Goal: Navigation & Orientation: Find specific page/section

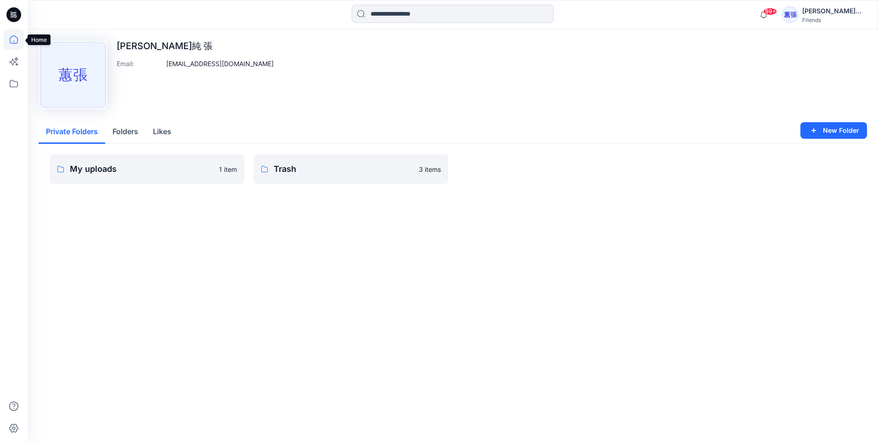
click at [15, 42] on icon at bounding box center [14, 39] width 20 height 20
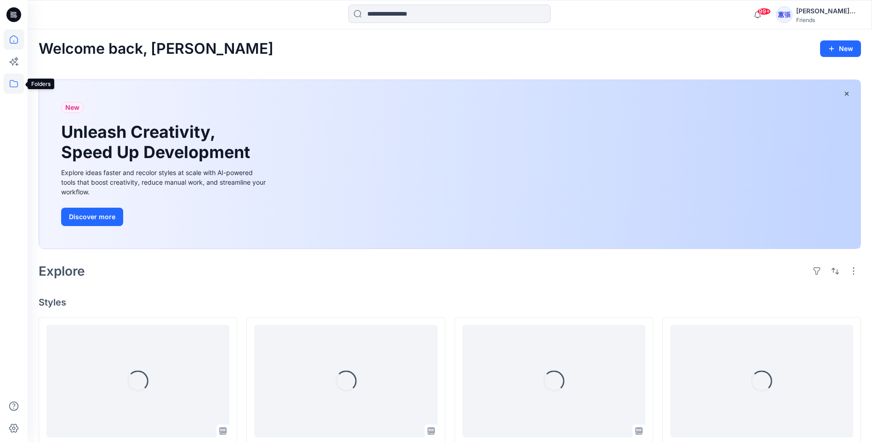
click at [15, 81] on icon at bounding box center [14, 84] width 20 height 20
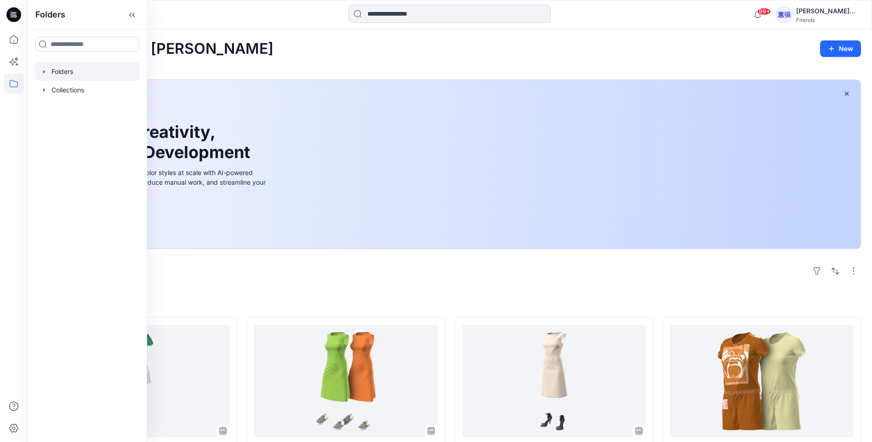
click at [43, 71] on icon "button" at bounding box center [44, 71] width 2 height 3
click at [55, 92] on icon "button" at bounding box center [53, 89] width 7 height 7
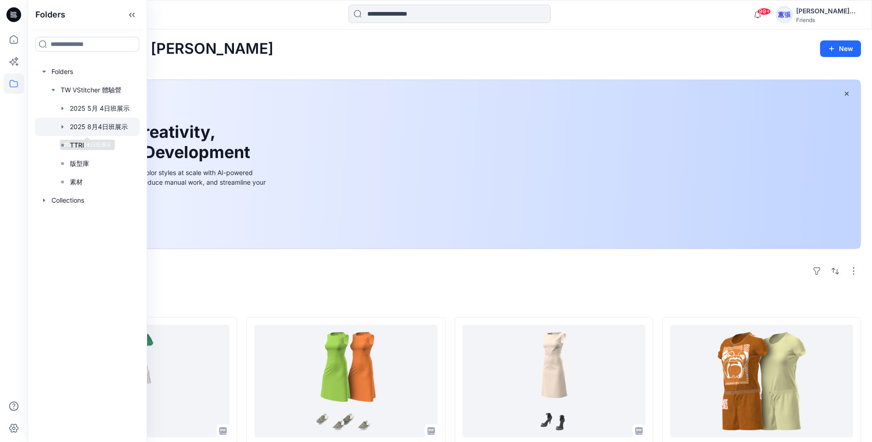
click at [119, 127] on div at bounding box center [87, 127] width 105 height 18
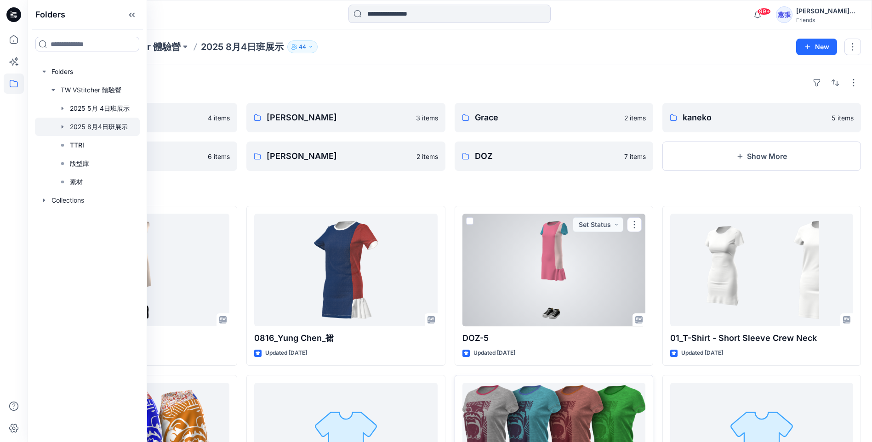
scroll to position [322, 0]
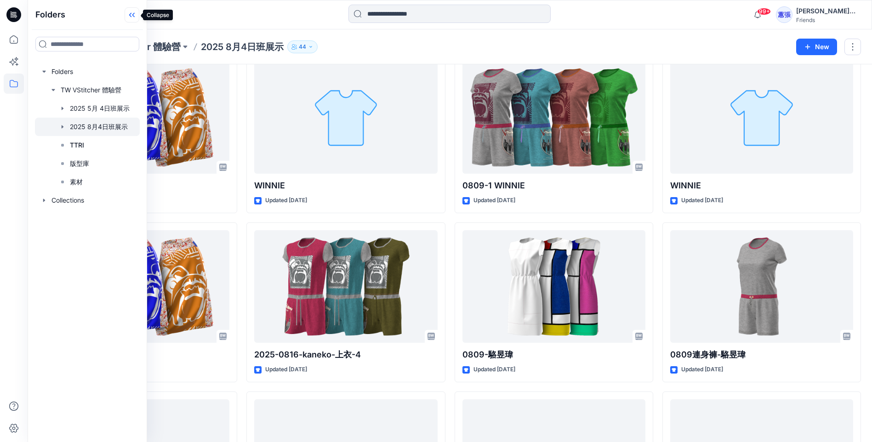
click at [131, 14] on icon at bounding box center [132, 14] width 15 height 15
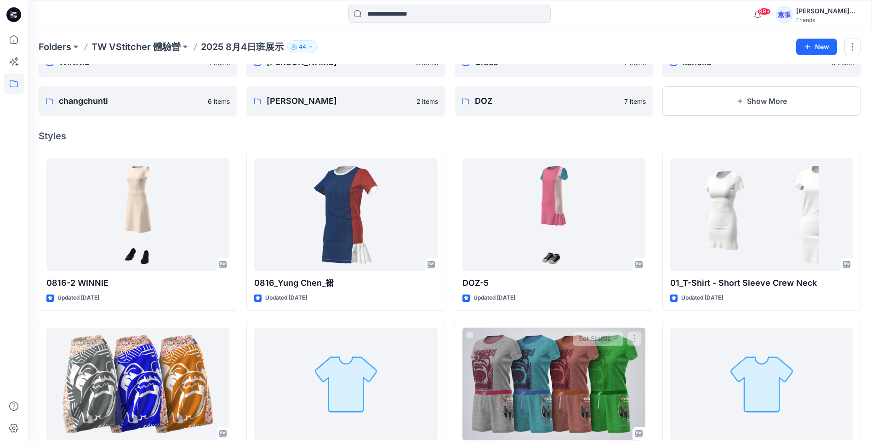
scroll to position [0, 0]
